Goal: Browse casually: Explore the website without a specific task or goal

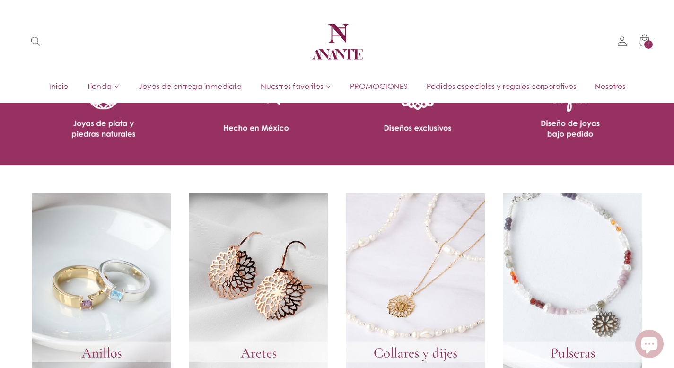
scroll to position [902, 0]
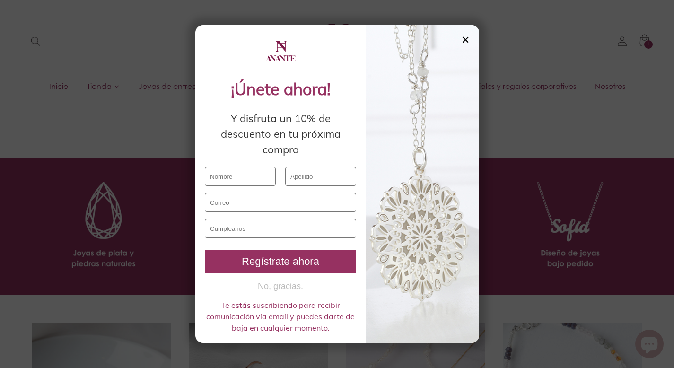
click at [471, 39] on div at bounding box center [423, 184] width 114 height 318
click at [462, 32] on div at bounding box center [423, 184] width 114 height 318
click at [463, 37] on div "✕" at bounding box center [465, 40] width 9 height 10
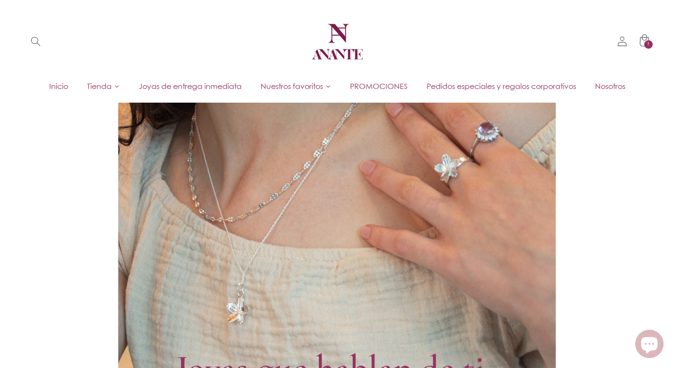
scroll to position [0, 0]
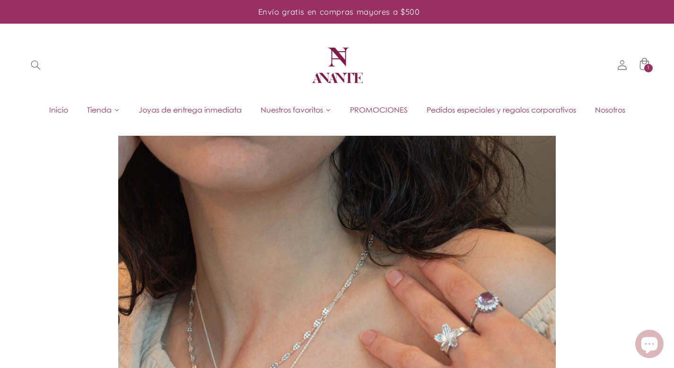
click at [461, 108] on span "Pedidos especiales y regalos corporativos" at bounding box center [502, 110] width 150 height 10
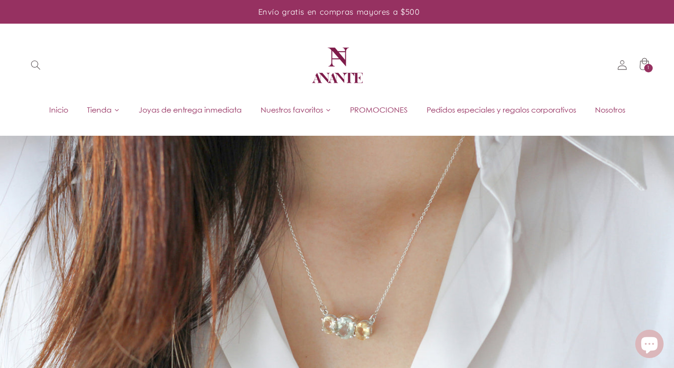
click at [382, 112] on span "PROMOCIONES" at bounding box center [379, 110] width 58 height 10
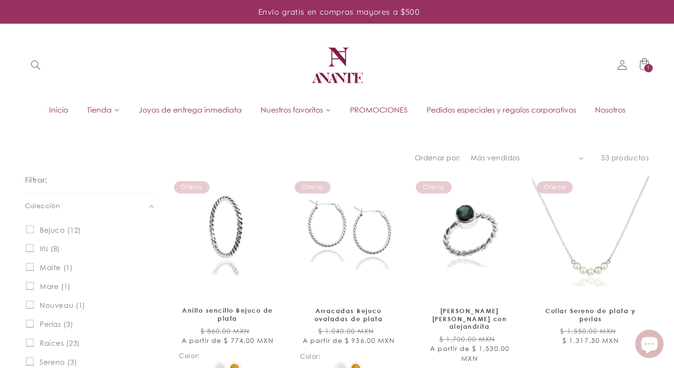
click at [208, 108] on span "Joyas de entrega inmediata" at bounding box center [190, 110] width 103 height 10
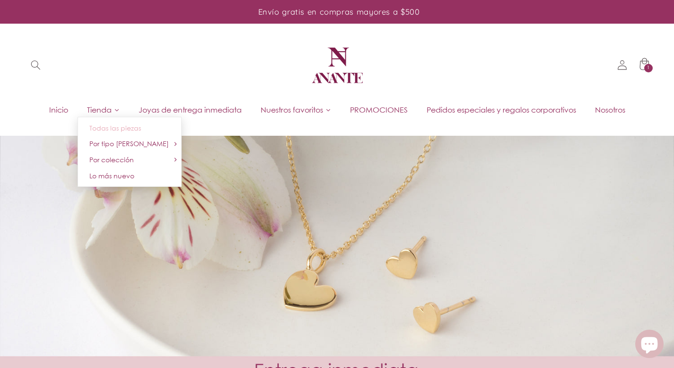
click at [102, 131] on span "Todas las piezas" at bounding box center [115, 128] width 52 height 8
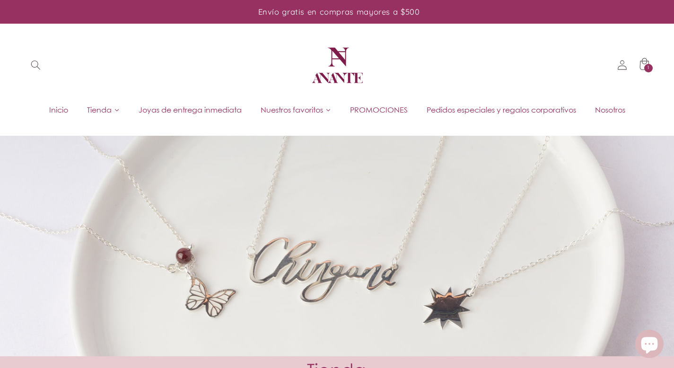
click at [49, 111] on span "Inicio" at bounding box center [58, 110] width 19 height 10
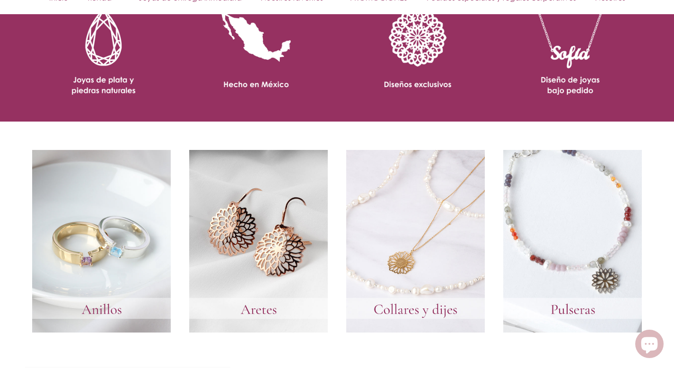
scroll to position [1075, 0]
click at [71, 260] on link at bounding box center [101, 241] width 139 height 182
